Goal: Transaction & Acquisition: Purchase product/service

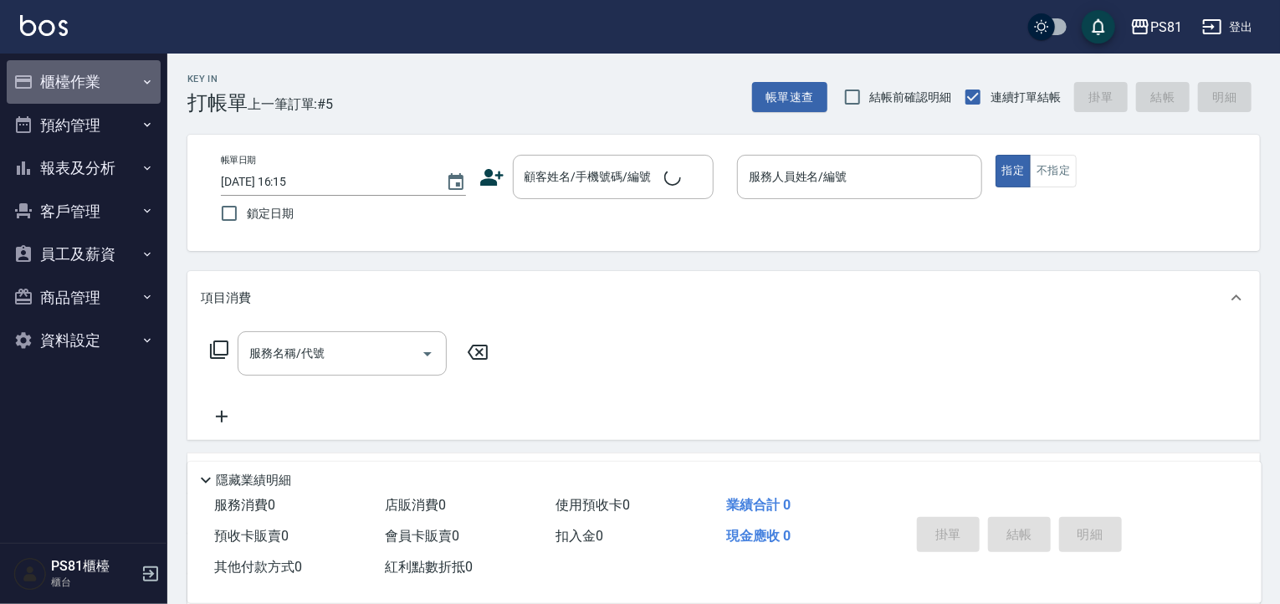
click at [89, 97] on button "櫃檯作業" at bounding box center [84, 82] width 154 height 44
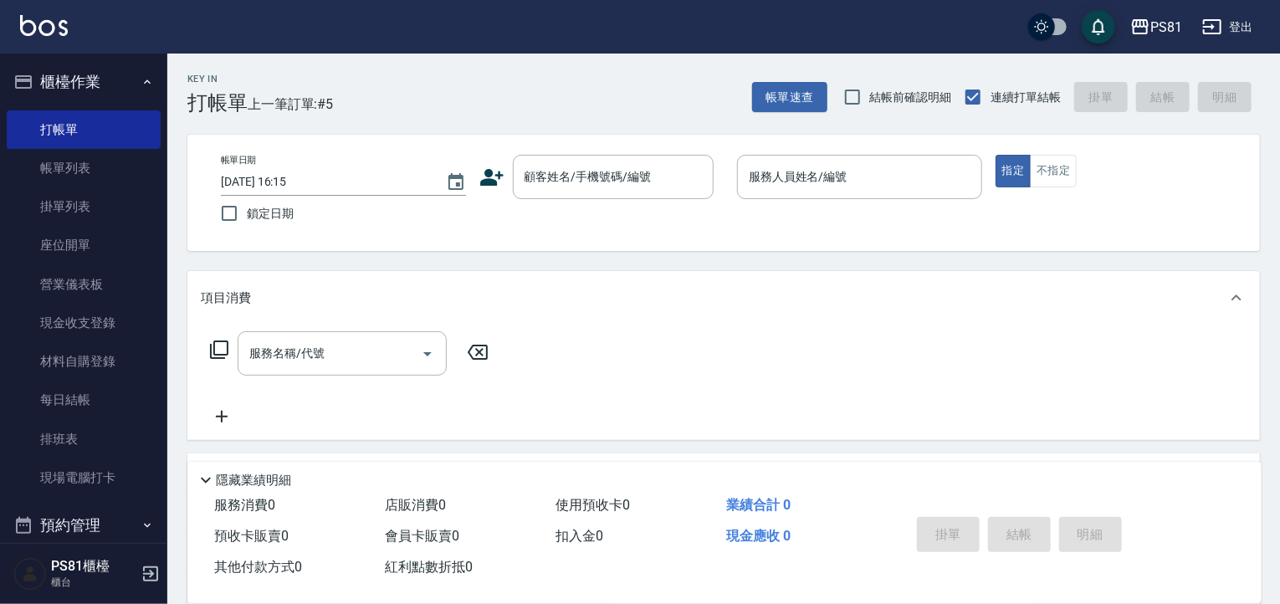
click at [22, 86] on icon "button" at bounding box center [23, 82] width 20 height 20
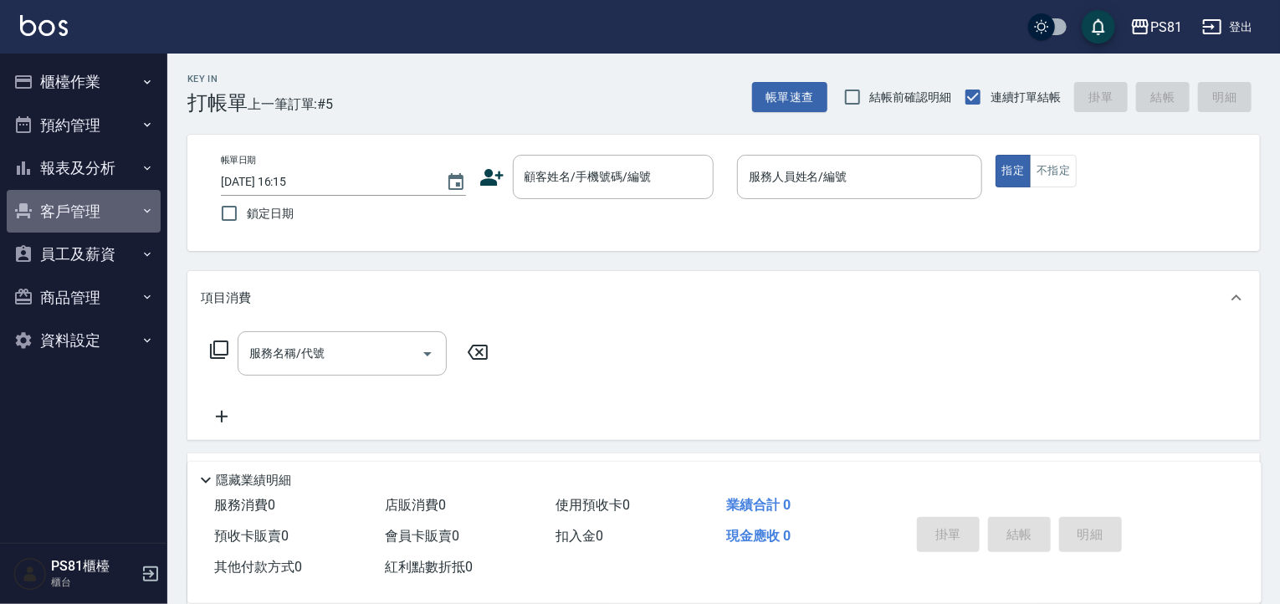
click at [90, 200] on button "客戶管理" at bounding box center [84, 212] width 154 height 44
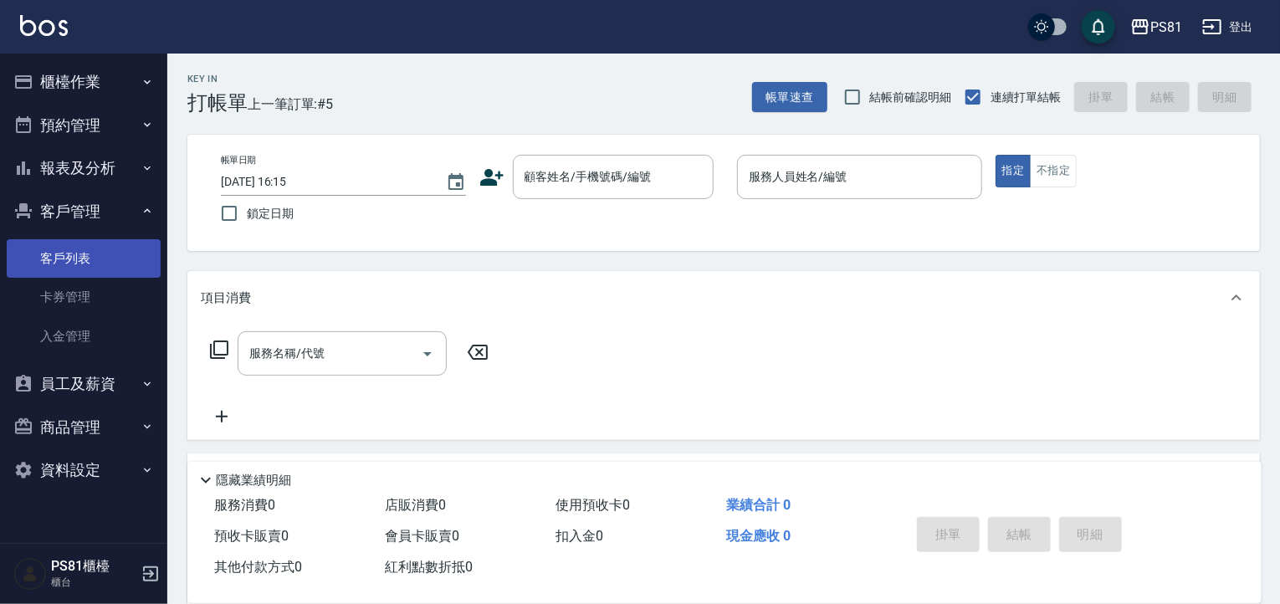
click at [90, 247] on link "客戶列表" at bounding box center [84, 258] width 154 height 38
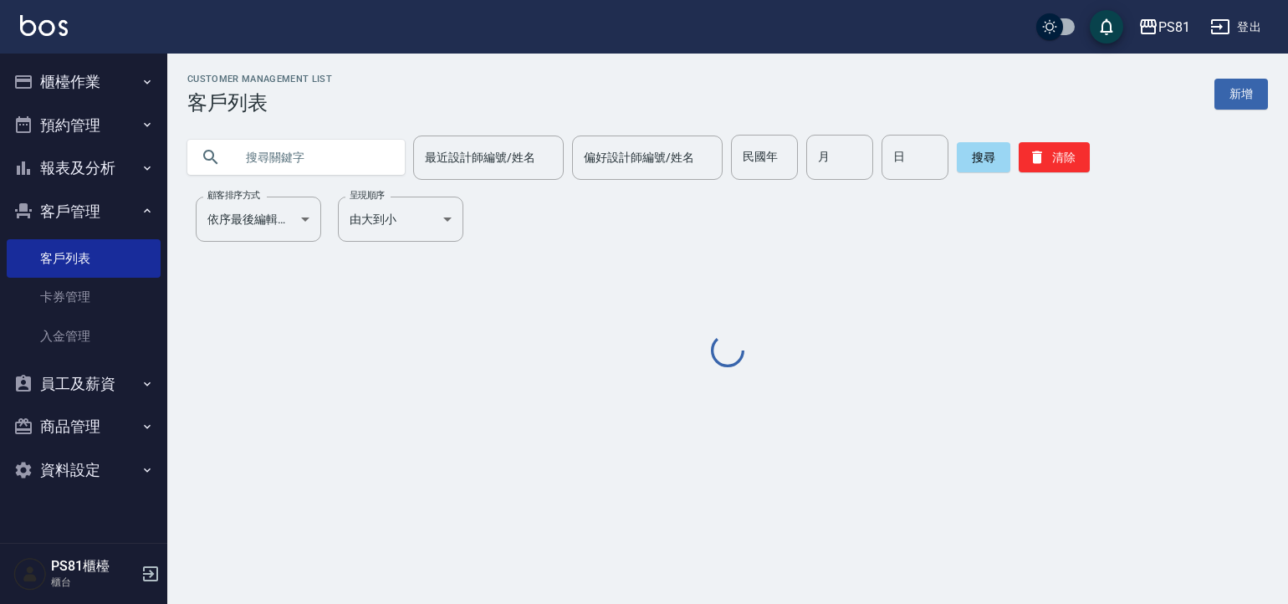
click at [338, 161] on input "text" at bounding box center [312, 157] width 157 height 45
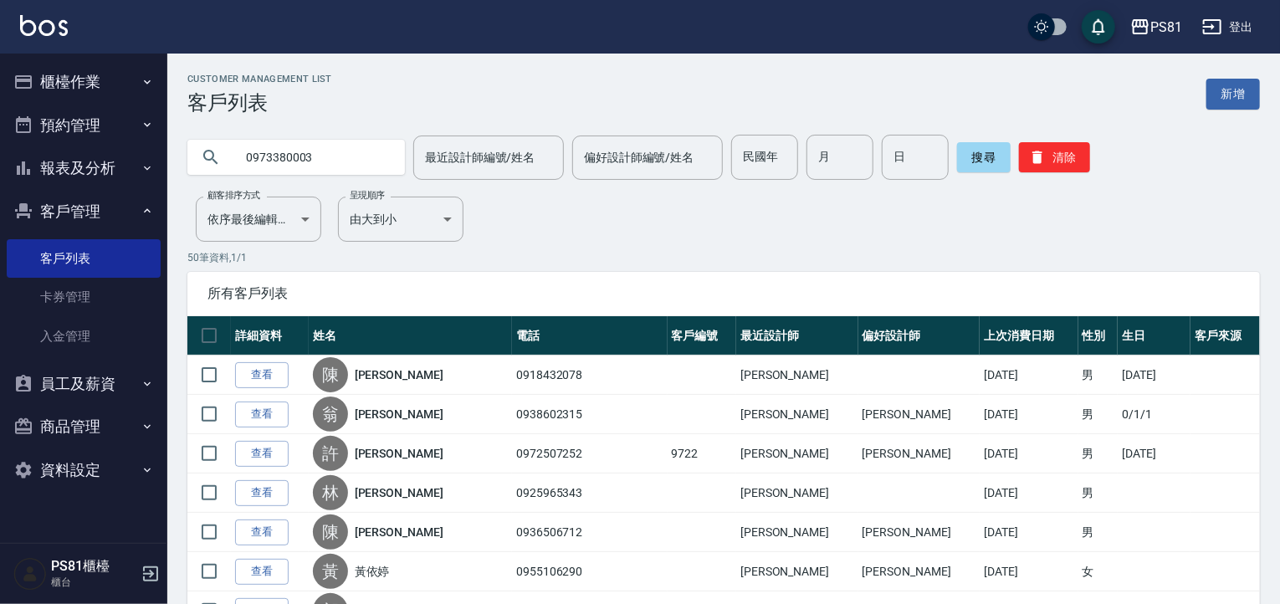
type input "0973380003"
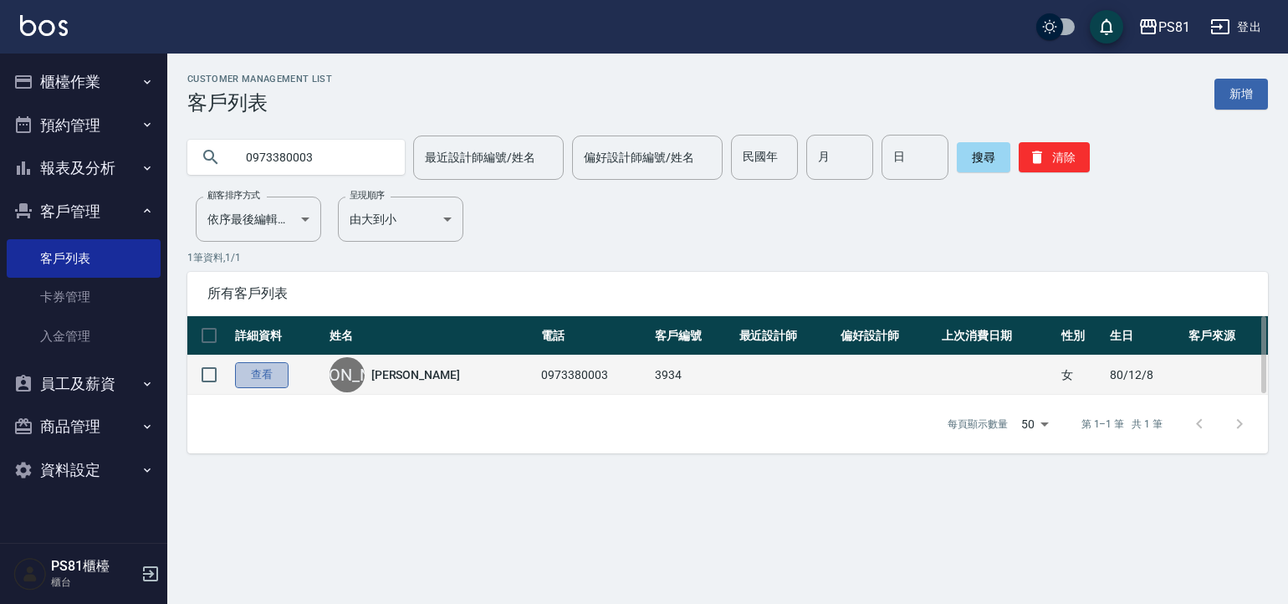
click at [265, 376] on link "查看" at bounding box center [262, 375] width 54 height 26
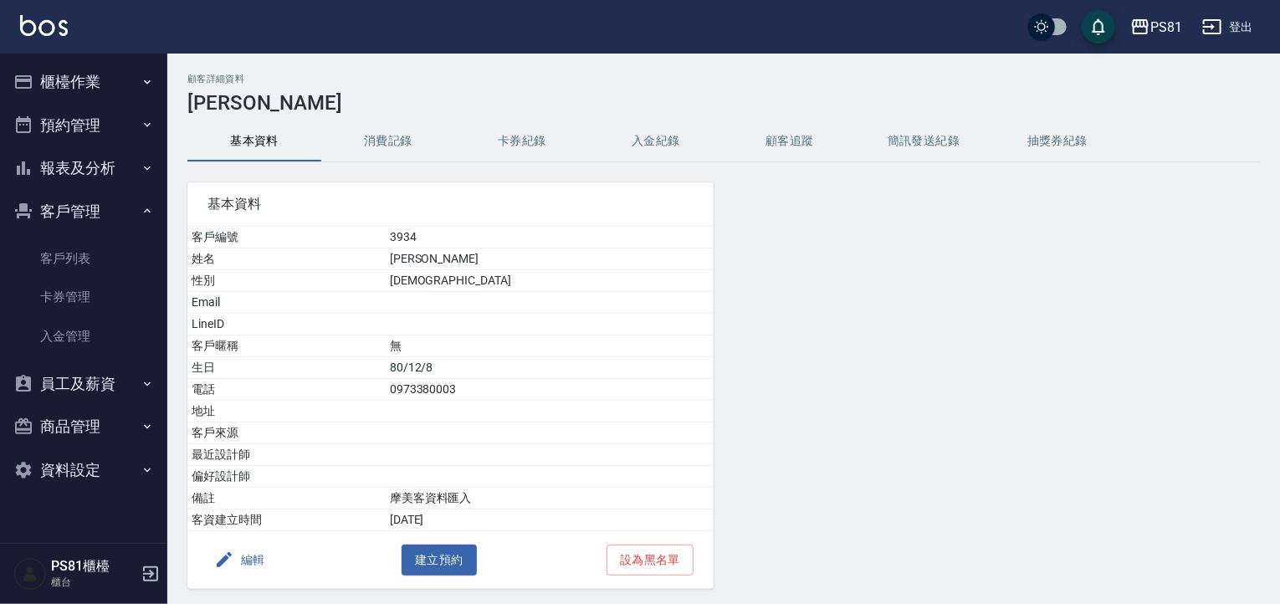
click at [368, 130] on button "消費記錄" at bounding box center [388, 141] width 134 height 40
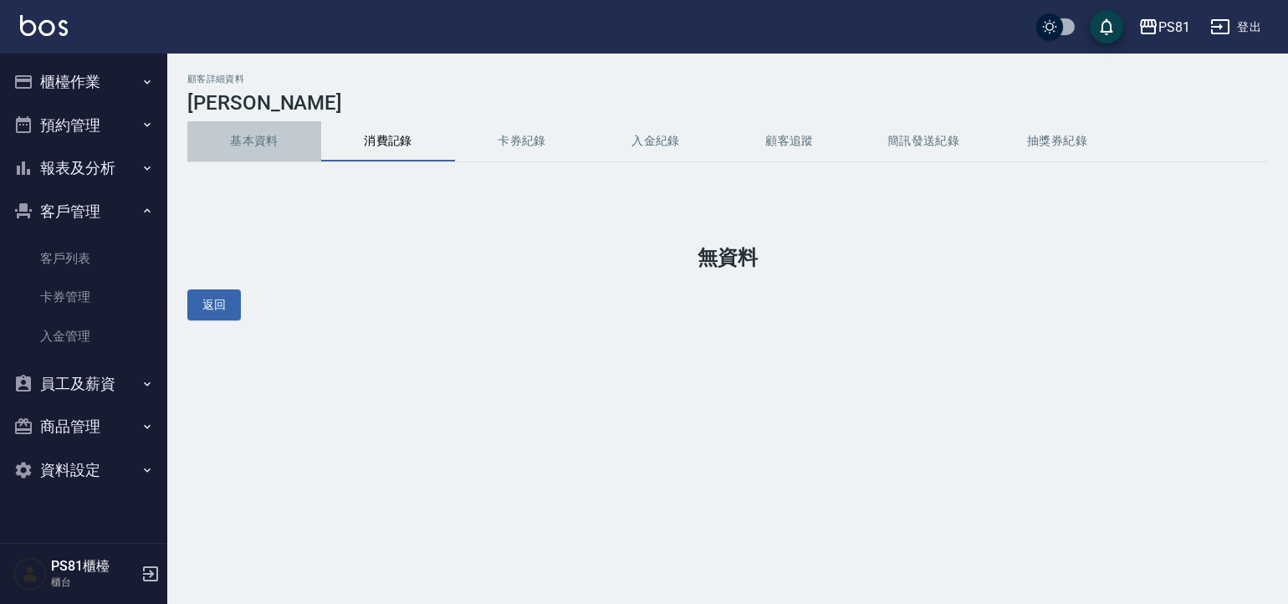
click at [258, 142] on button "基本資料" at bounding box center [254, 141] width 134 height 40
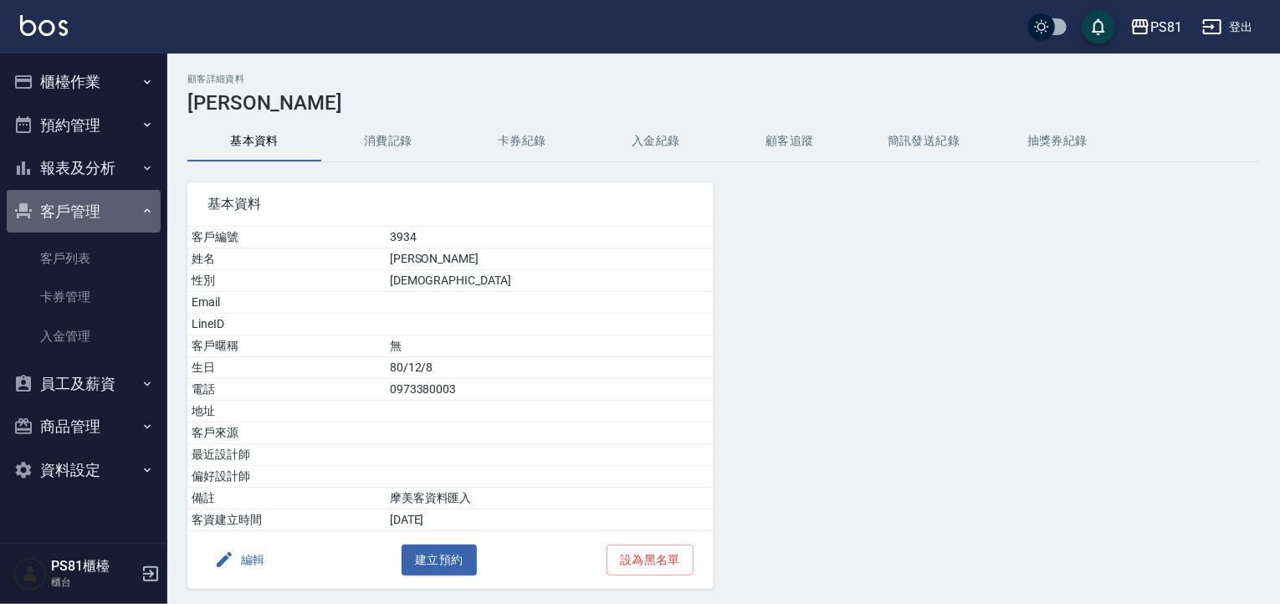
click at [44, 215] on button "客戶管理" at bounding box center [84, 212] width 154 height 44
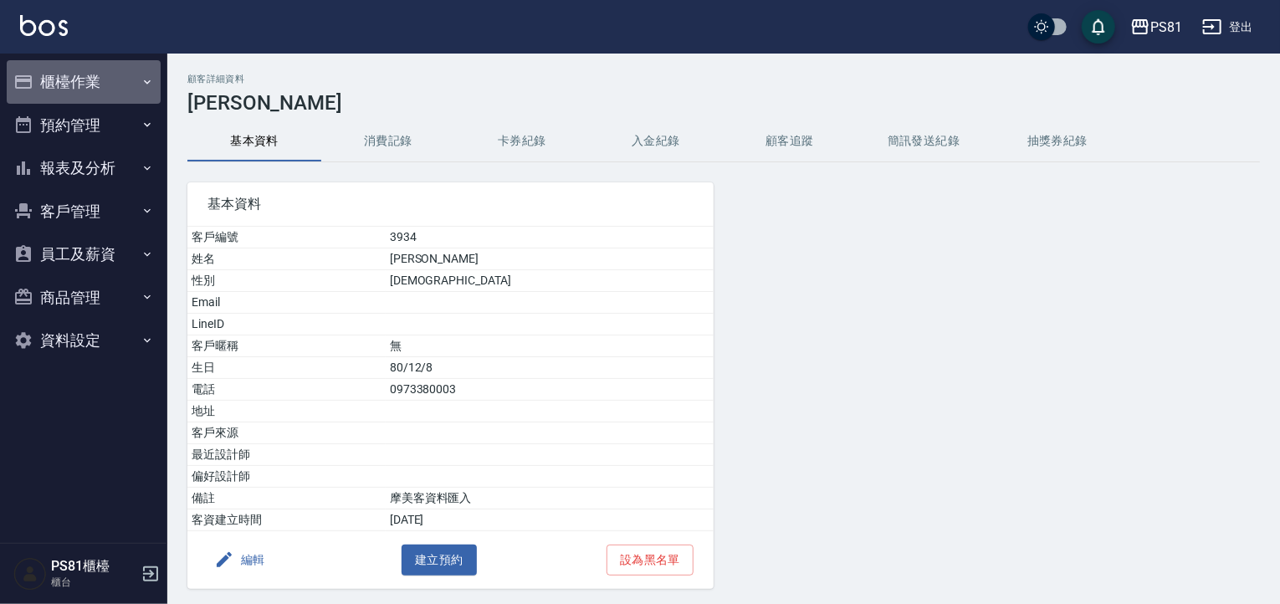
click at [112, 68] on button "櫃檯作業" at bounding box center [84, 82] width 154 height 44
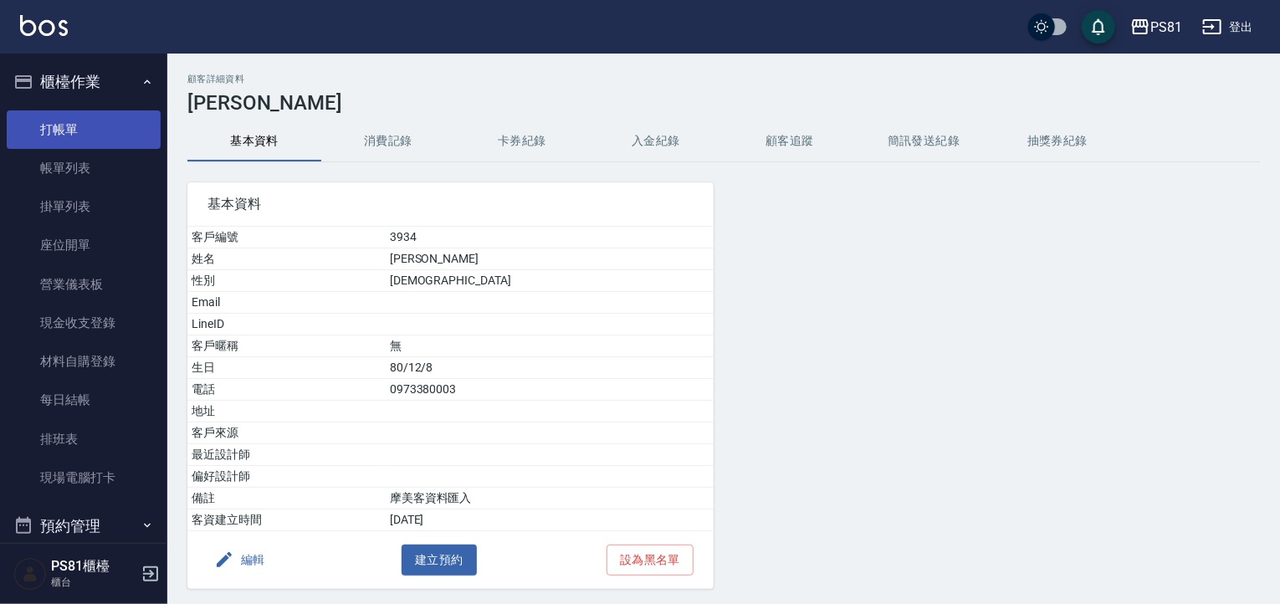
click at [100, 120] on link "打帳單" at bounding box center [84, 129] width 154 height 38
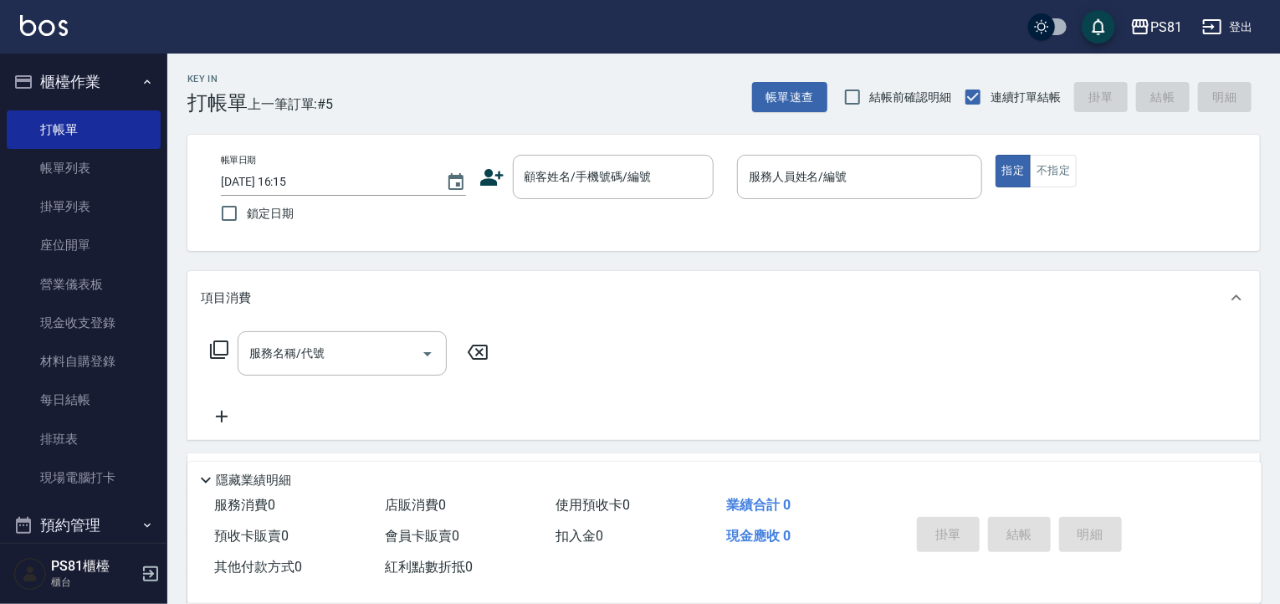
click at [405, 90] on div "Key In 打帳單 上一筆訂單:#5 帳單速查 結帳前確認明細 連續打單結帳 掛單 結帳 明細" at bounding box center [713, 84] width 1093 height 61
click at [81, 430] on link "排班表" at bounding box center [84, 439] width 154 height 38
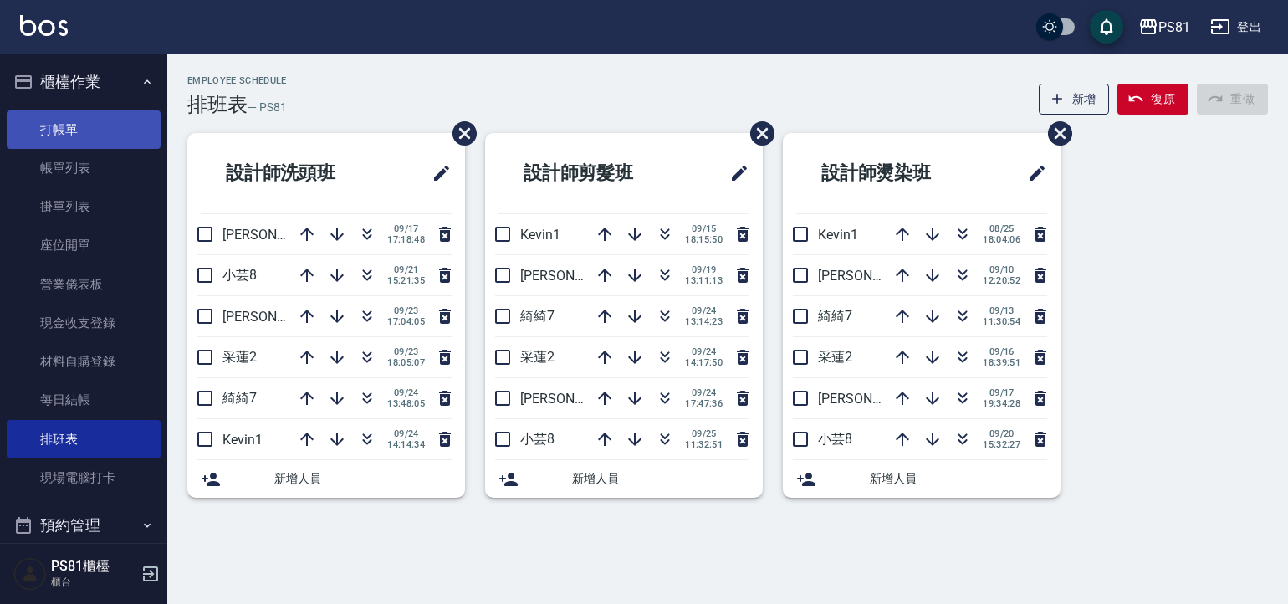
click at [114, 110] on link "打帳單" at bounding box center [84, 129] width 154 height 38
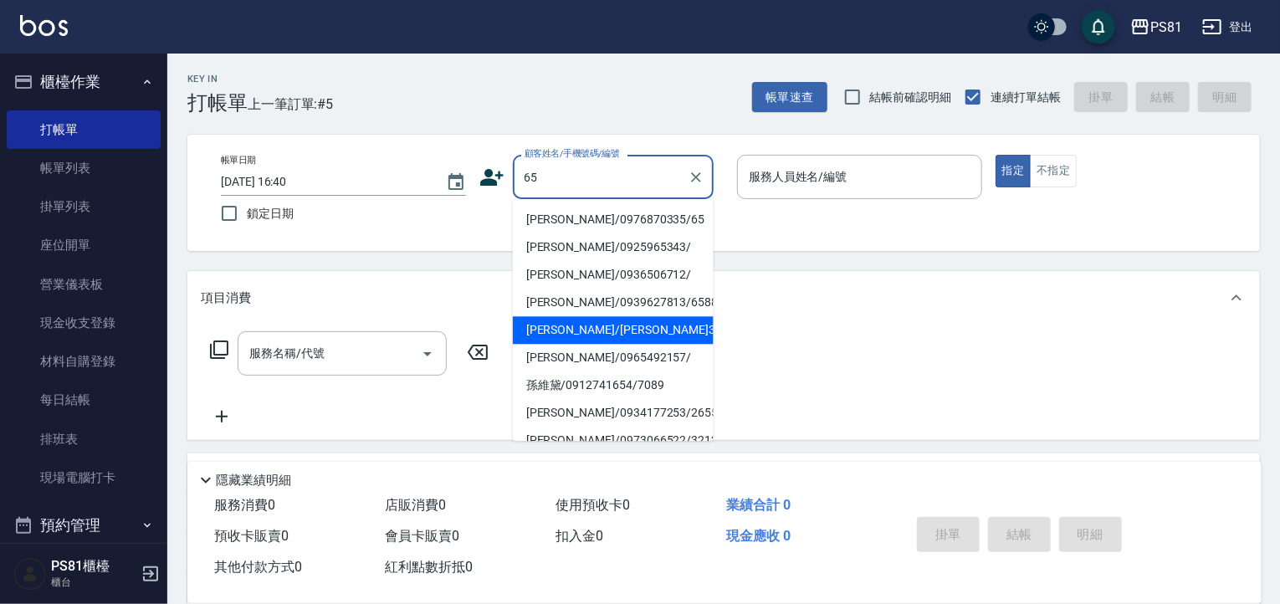
click at [607, 339] on li "[PERSON_NAME]/[PERSON_NAME]3656/3656" at bounding box center [613, 330] width 201 height 28
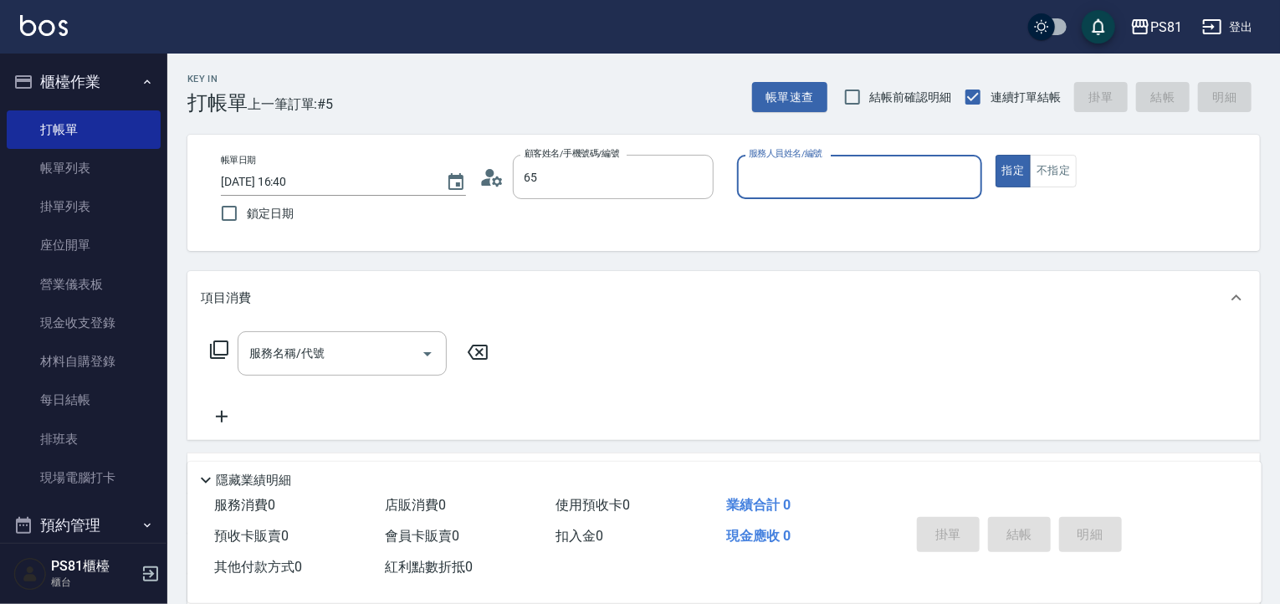
type input "[PERSON_NAME]/[PERSON_NAME]3656/3656"
click at [780, 190] on input "采蓮-2" at bounding box center [847, 176] width 205 height 29
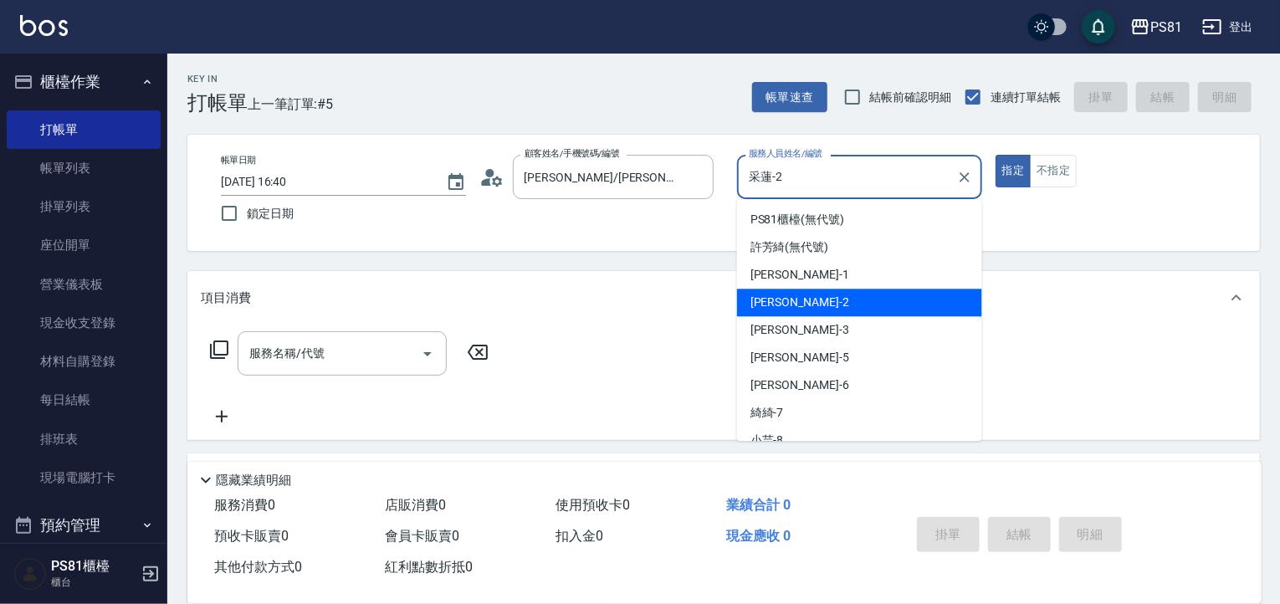
click at [780, 190] on input "采蓮-2" at bounding box center [847, 176] width 205 height 29
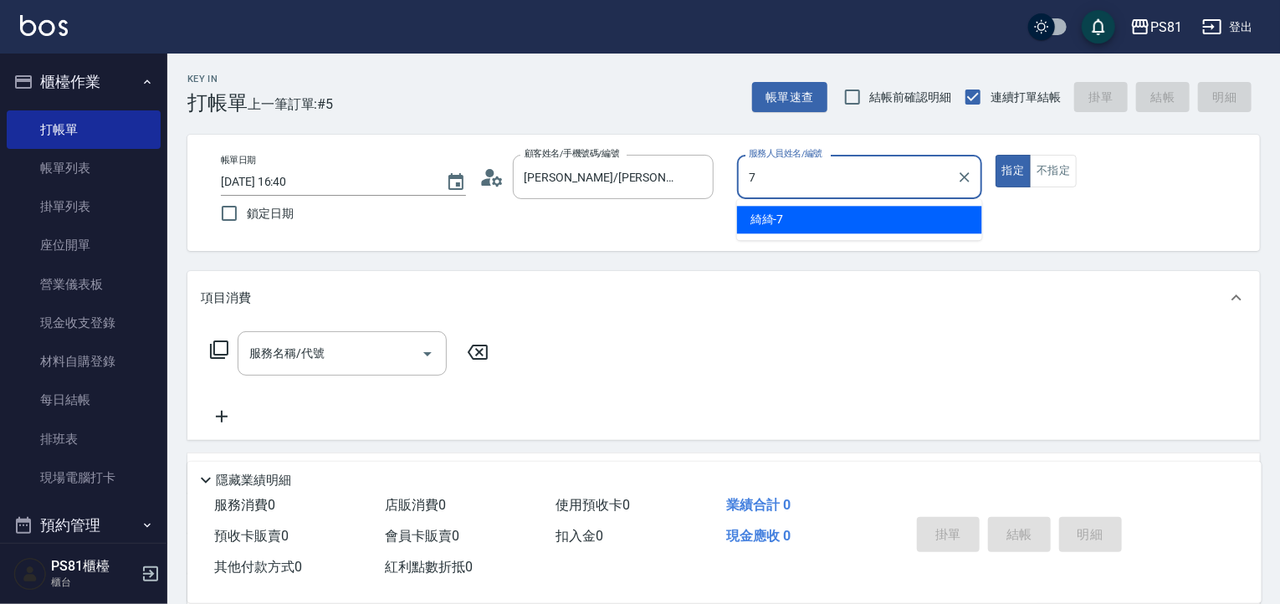
click at [781, 219] on span "綺綺 -7" at bounding box center [767, 220] width 33 height 18
type input "綺綺-7"
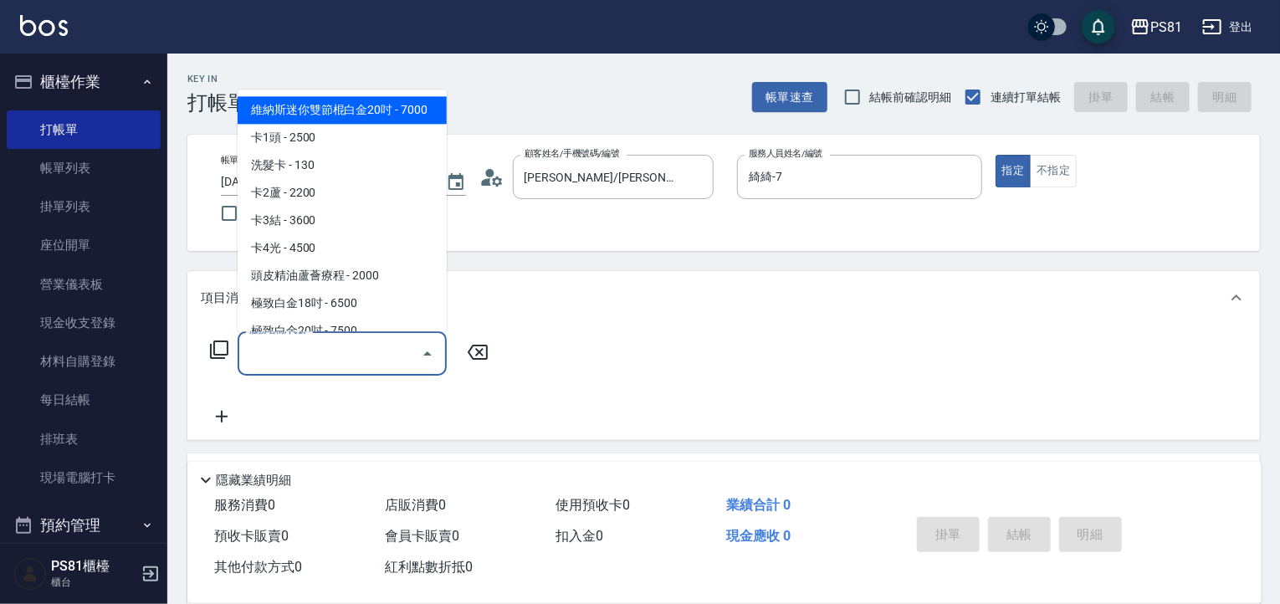
click at [318, 347] on input "服務名稱/代號" at bounding box center [329, 353] width 169 height 29
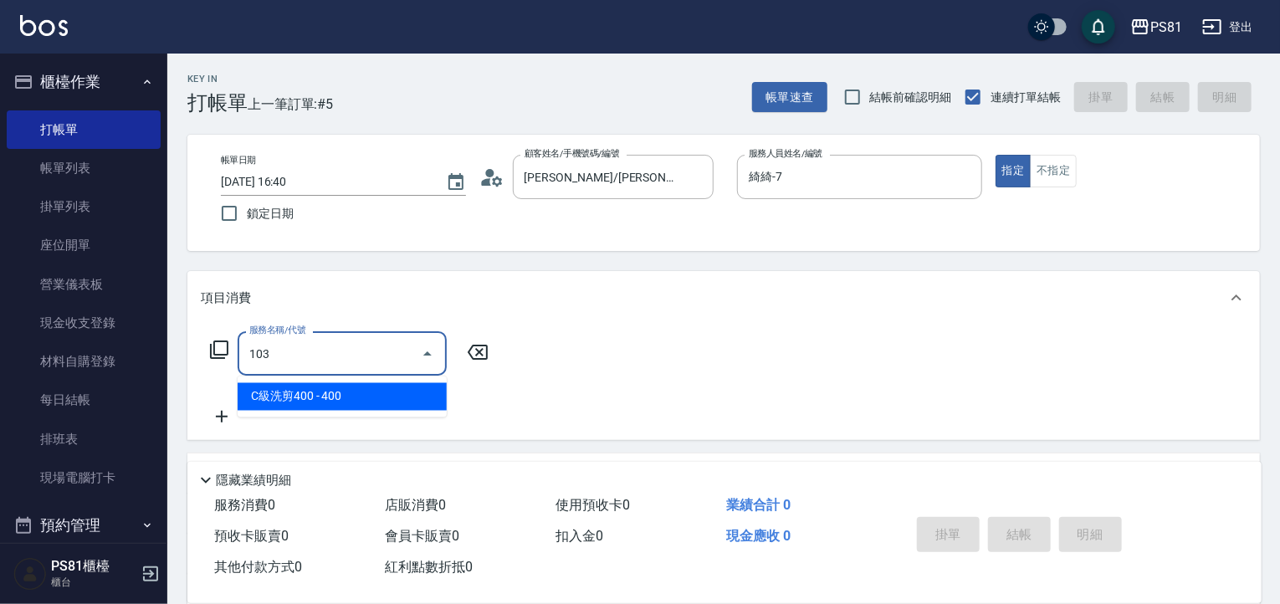
drag, startPoint x: 327, startPoint y: 391, endPoint x: 420, endPoint y: 371, distance: 94.8
click at [331, 387] on span "C級洗剪400 - 400" at bounding box center [342, 397] width 209 height 28
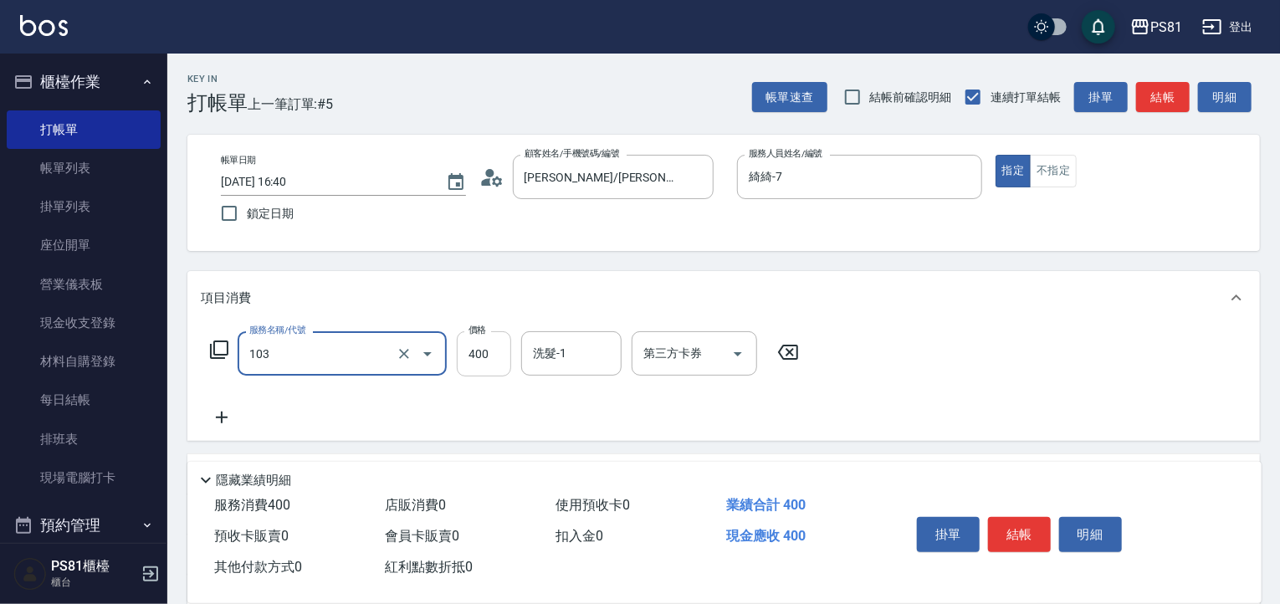
type input "C級洗剪400(103)"
click at [469, 358] on input "400" at bounding box center [484, 353] width 54 height 45
type input "500"
click at [1014, 517] on button "結帳" at bounding box center [1019, 534] width 63 height 35
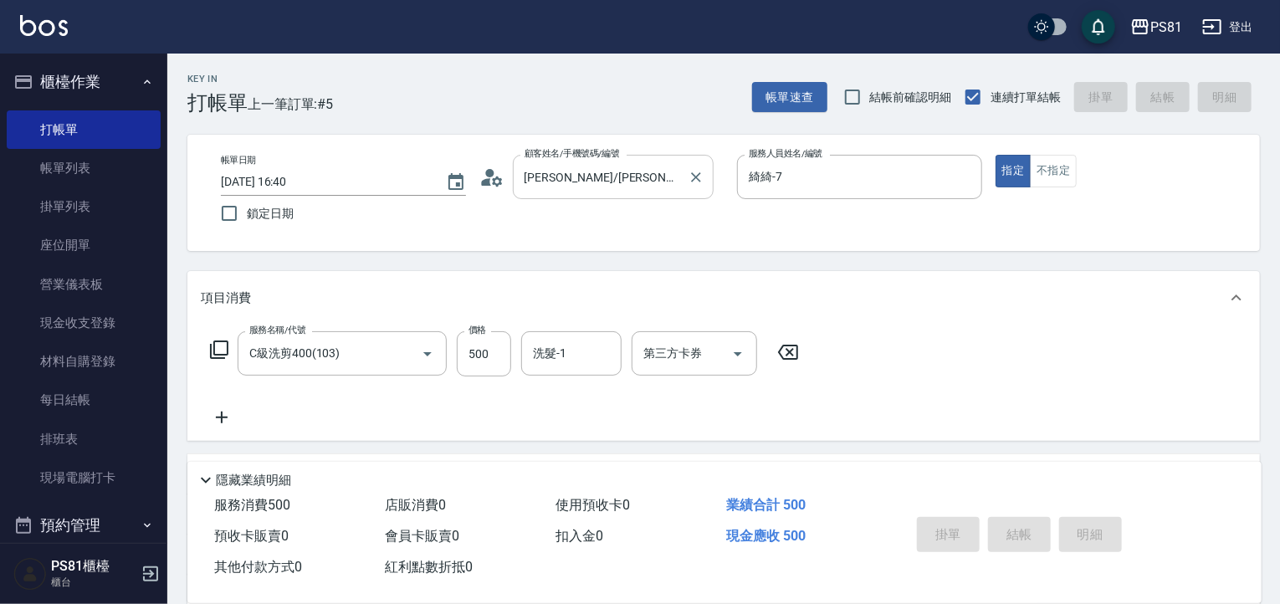
type input "[DATE] 16:50"
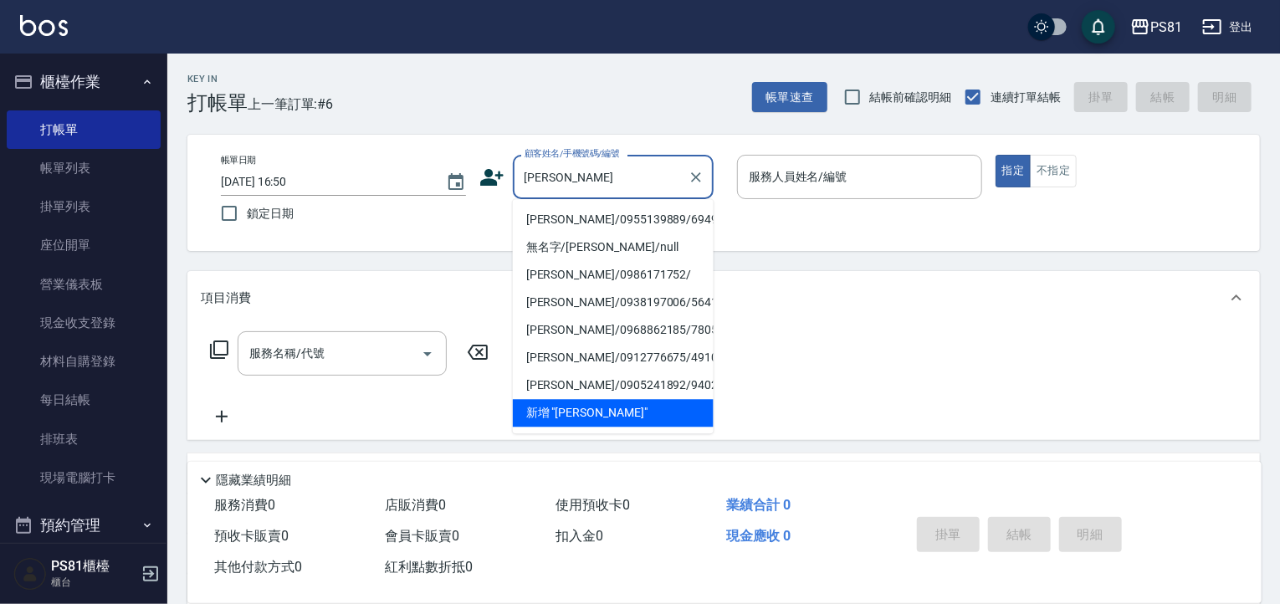
click at [595, 220] on li "[PERSON_NAME]/0955139889/6949" at bounding box center [613, 220] width 201 height 28
type input "[PERSON_NAME]/0955139889/6949"
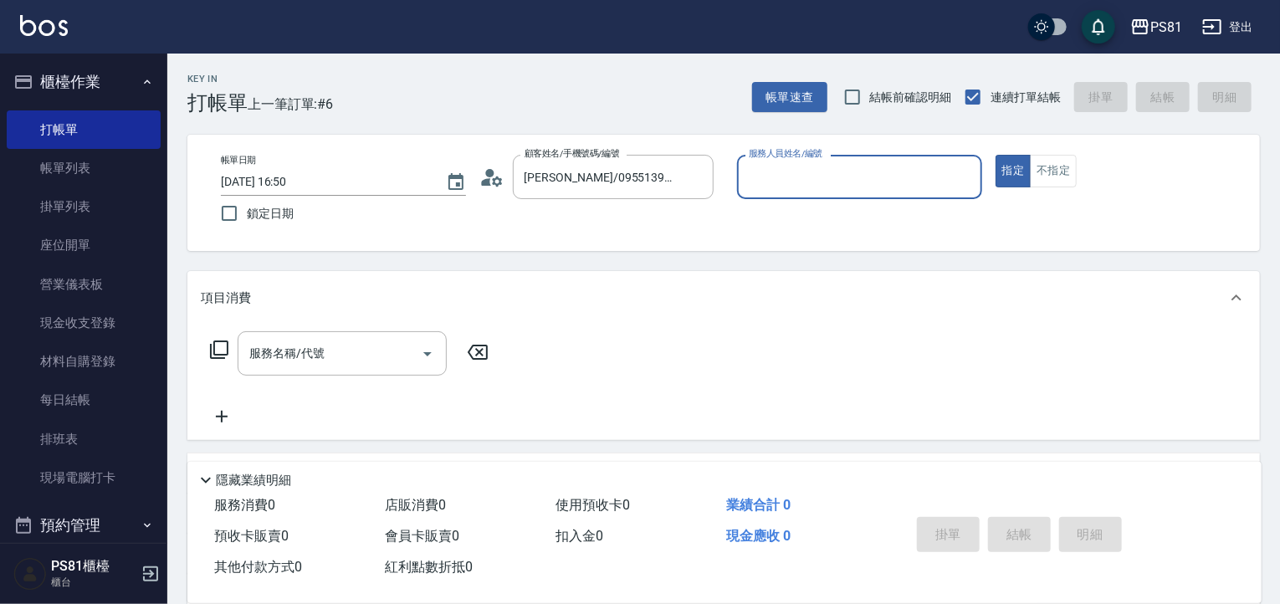
type input "綺綺-7"
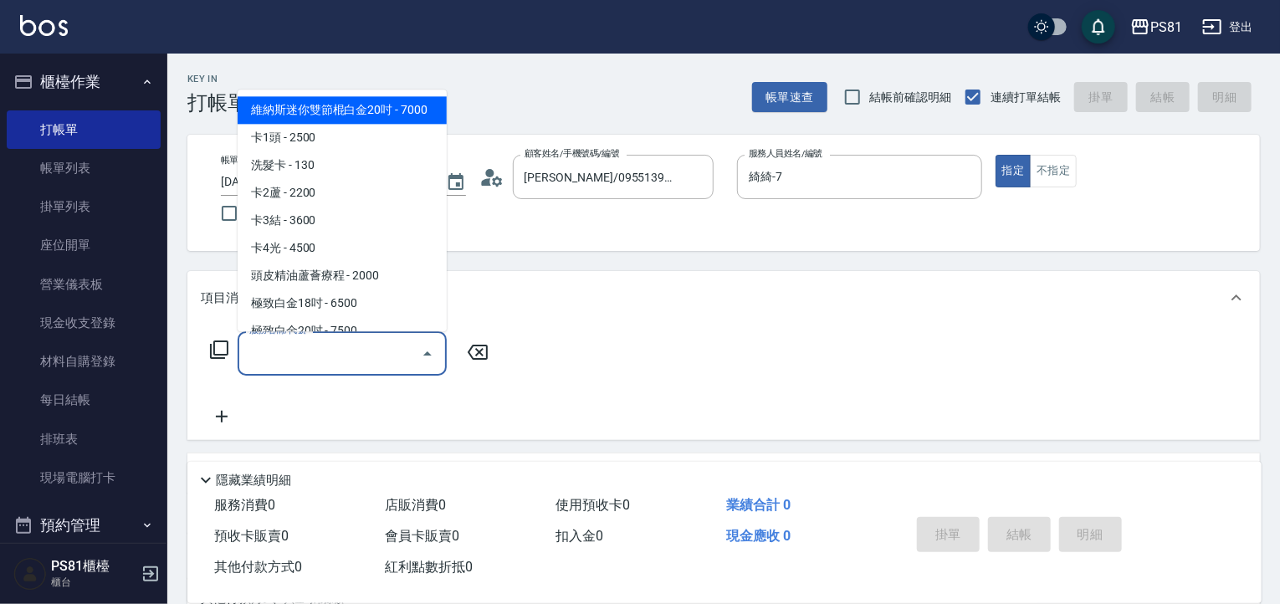
click at [382, 365] on input "服務名稱/代號" at bounding box center [329, 353] width 169 height 29
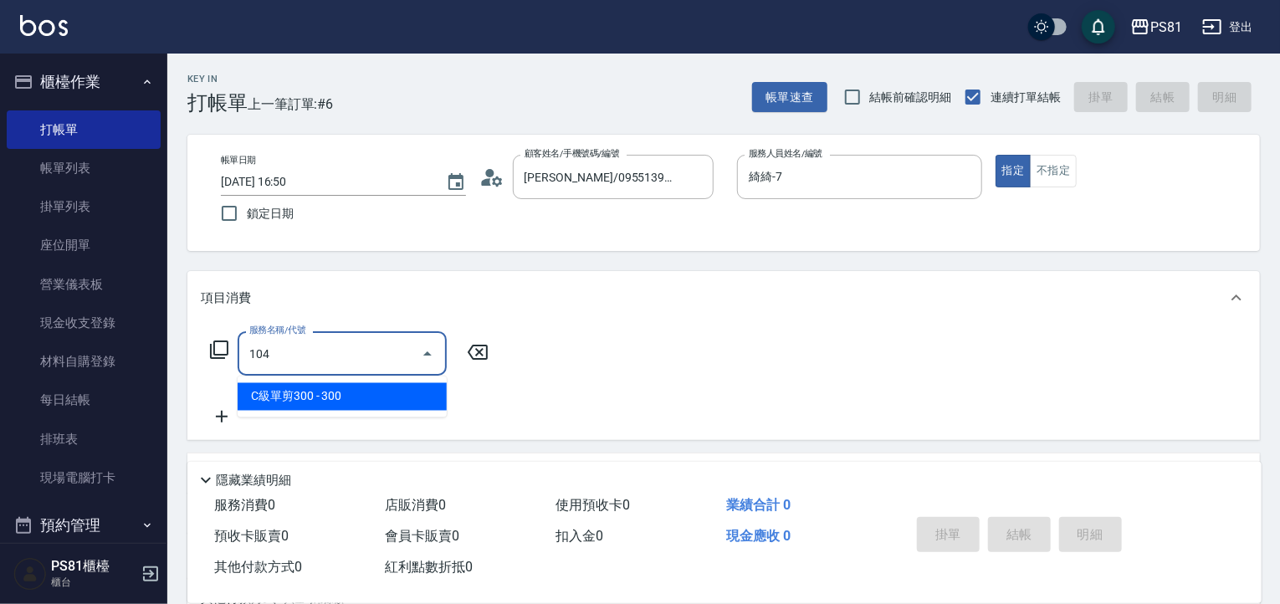
drag, startPoint x: 380, startPoint y: 404, endPoint x: 455, endPoint y: 377, distance: 79.9
click at [382, 401] on span "C級單剪300 - 300" at bounding box center [342, 397] width 209 height 28
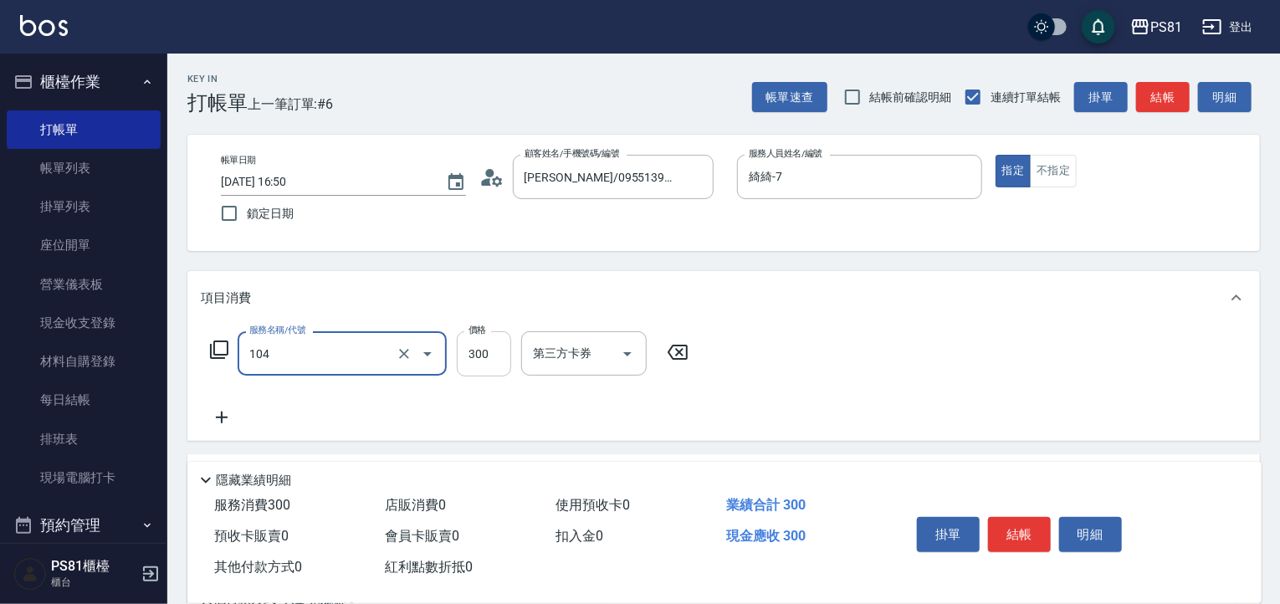
type input "C級單剪300(104)"
click at [492, 357] on input "300" at bounding box center [484, 353] width 54 height 45
type input "350"
click at [1009, 530] on button "結帳" at bounding box center [1019, 534] width 63 height 35
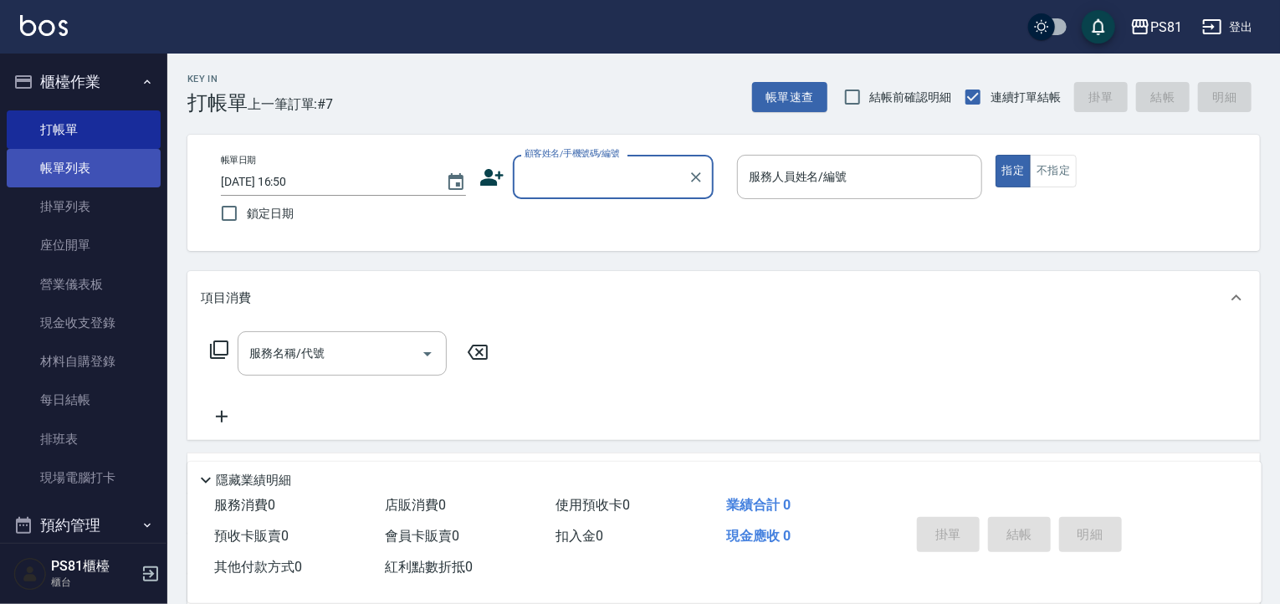
click at [124, 172] on link "帳單列表" at bounding box center [84, 168] width 154 height 38
